Goal: Task Accomplishment & Management: Use online tool/utility

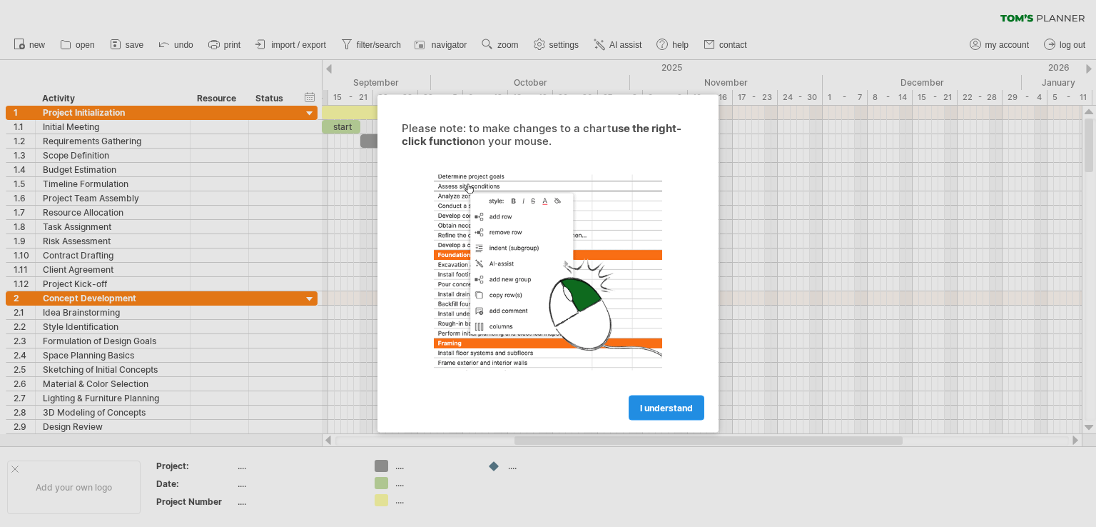
click at [660, 404] on span "I understand" at bounding box center [666, 408] width 53 height 11
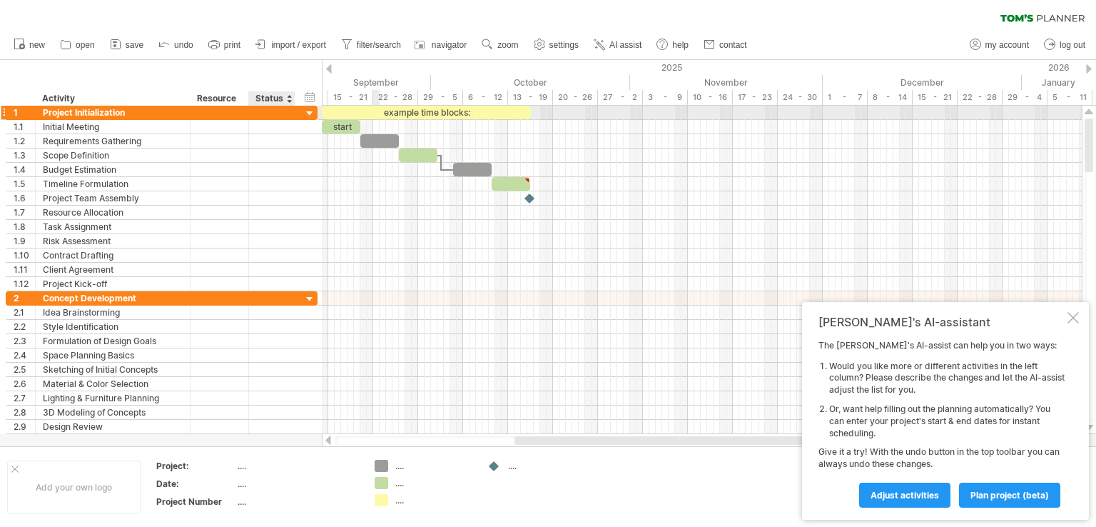
click at [272, 109] on div at bounding box center [271, 113] width 31 height 14
click at [279, 115] on input "text" at bounding box center [271, 113] width 31 height 14
click at [314, 112] on div at bounding box center [310, 114] width 14 height 14
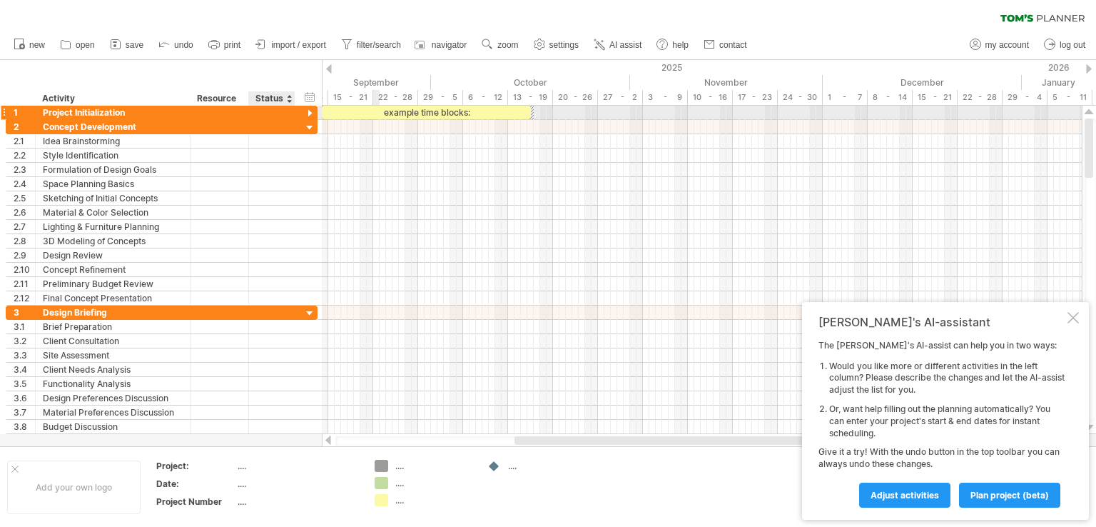
click at [308, 113] on div at bounding box center [310, 114] width 14 height 14
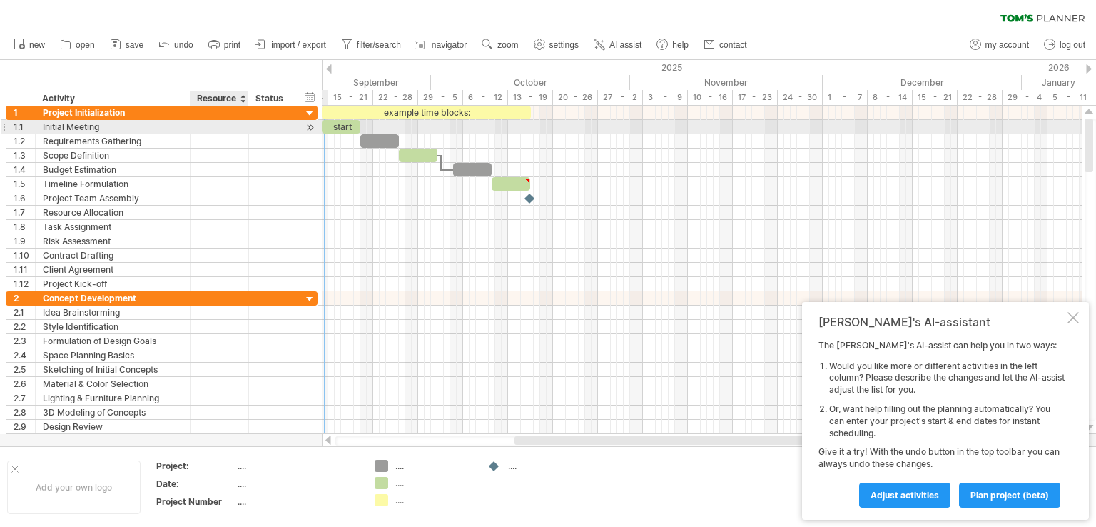
click at [225, 126] on div at bounding box center [220, 127] width 44 height 14
click at [264, 129] on div at bounding box center [271, 127] width 31 height 14
click at [311, 131] on div at bounding box center [310, 127] width 14 height 15
click at [339, 128] on div "start" at bounding box center [347, 127] width 39 height 14
click at [349, 126] on div "*****" at bounding box center [347, 127] width 39 height 14
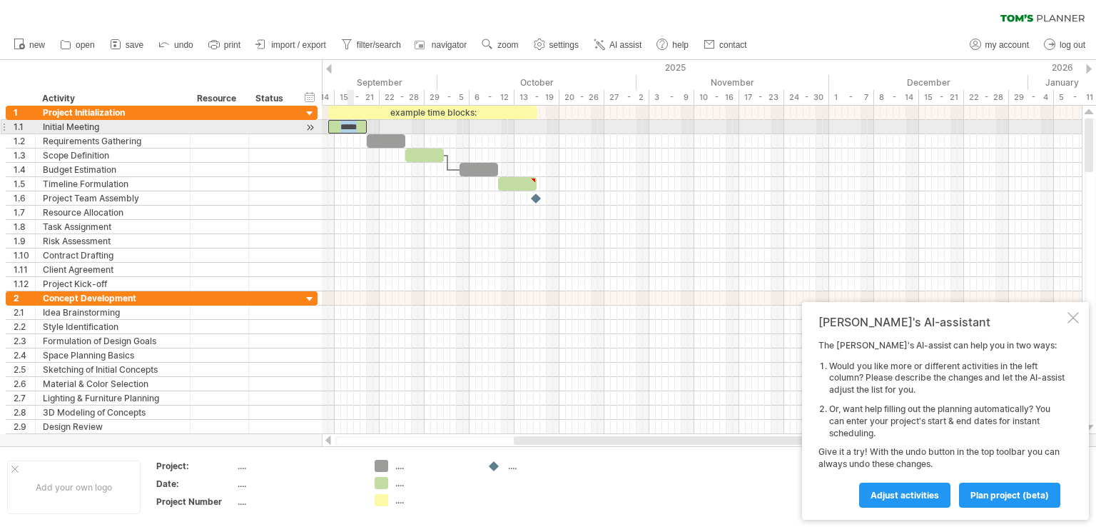
click at [349, 126] on div "*****" at bounding box center [347, 127] width 39 height 14
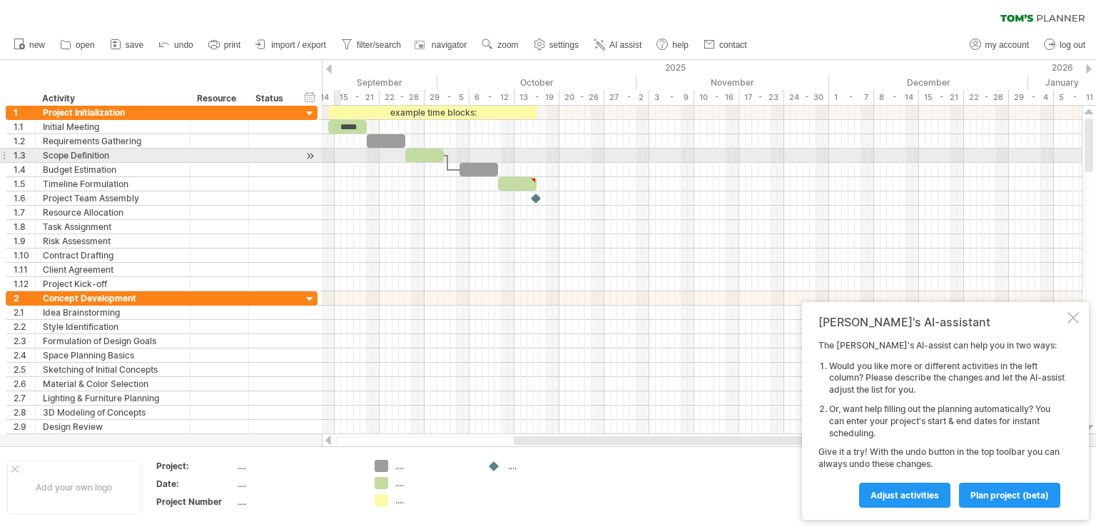
click at [340, 155] on div at bounding box center [702, 155] width 760 height 14
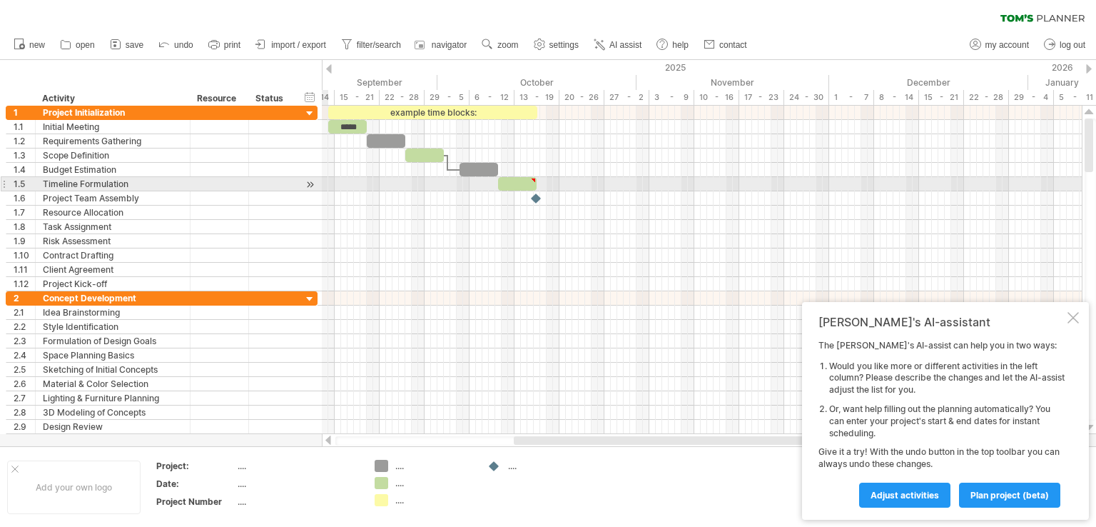
click at [317, 181] on div "**********" at bounding box center [162, 184] width 312 height 14
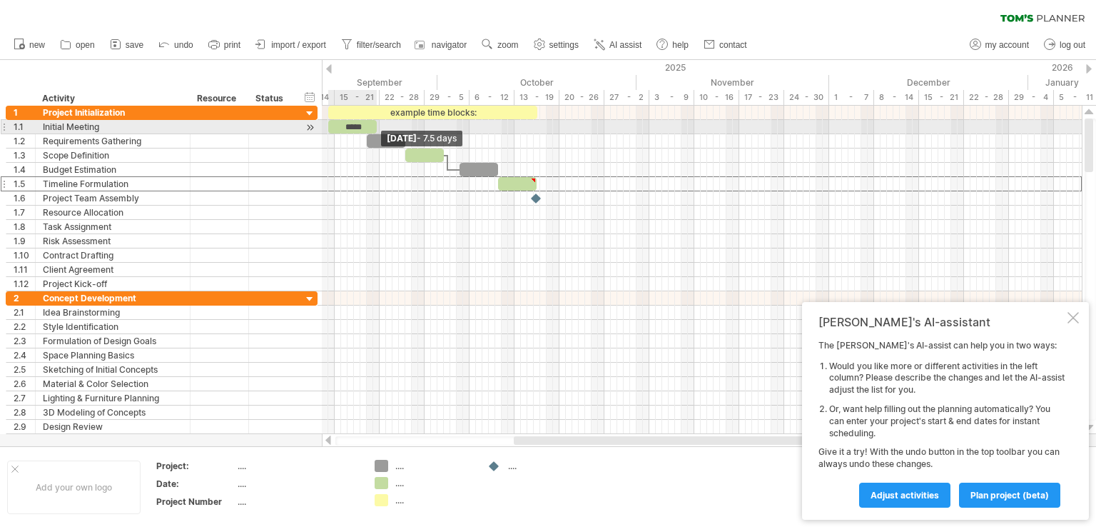
drag, startPoint x: 367, startPoint y: 129, endPoint x: 378, endPoint y: 126, distance: 11.1
click at [378, 126] on span at bounding box center [377, 127] width 6 height 14
drag, startPoint x: 375, startPoint y: 127, endPoint x: 367, endPoint y: 126, distance: 7.9
click at [368, 126] on span at bounding box center [371, 127] width 6 height 14
click at [367, 126] on span at bounding box center [367, 127] width 6 height 14
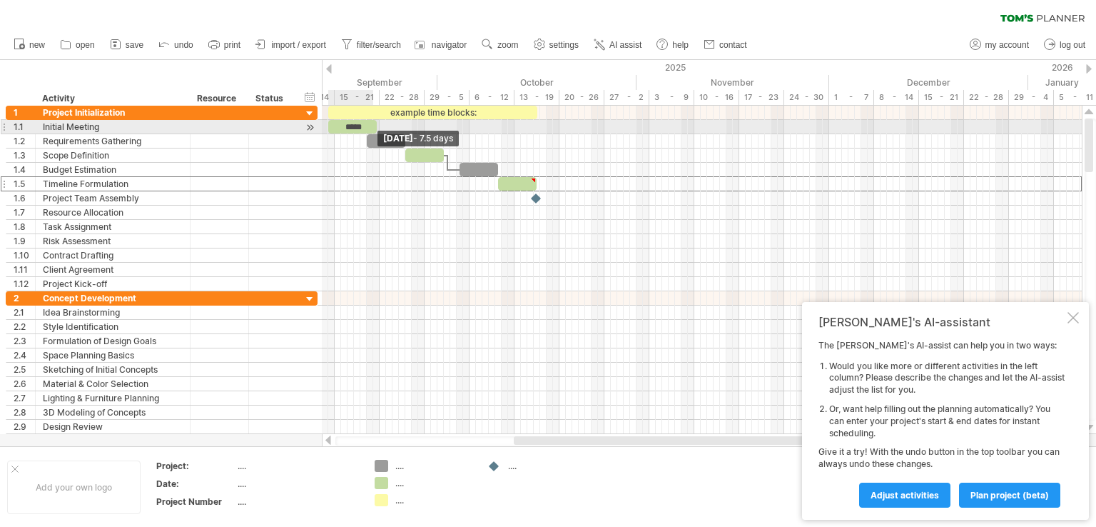
drag, startPoint x: 367, startPoint y: 126, endPoint x: 375, endPoint y: 129, distance: 9.0
click at [375, 129] on span at bounding box center [377, 127] width 6 height 14
click at [370, 127] on div "*****" at bounding box center [349, 127] width 49 height 14
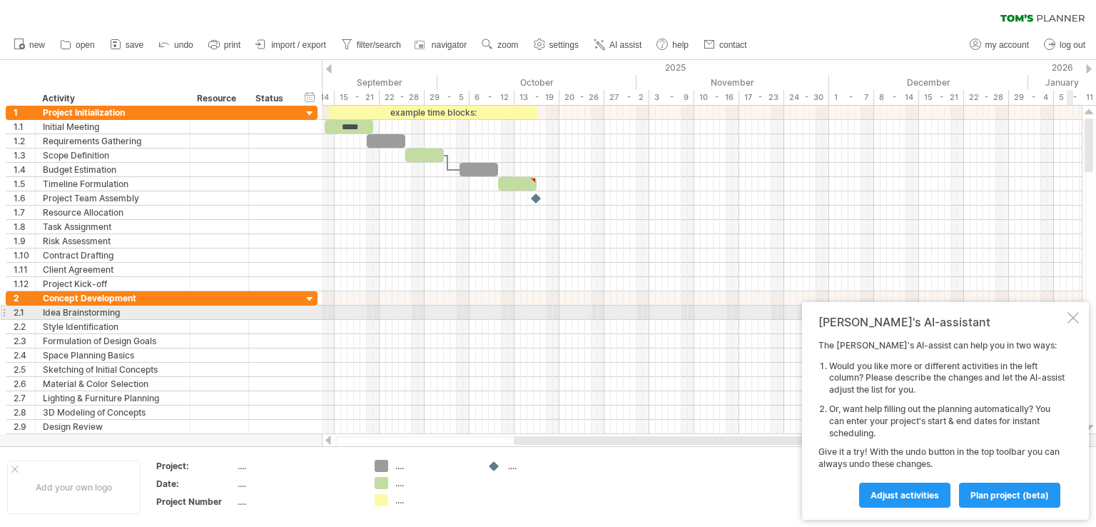
click at [1074, 319] on div at bounding box center [1073, 317] width 11 height 11
